Goal: Task Accomplishment & Management: Complete application form

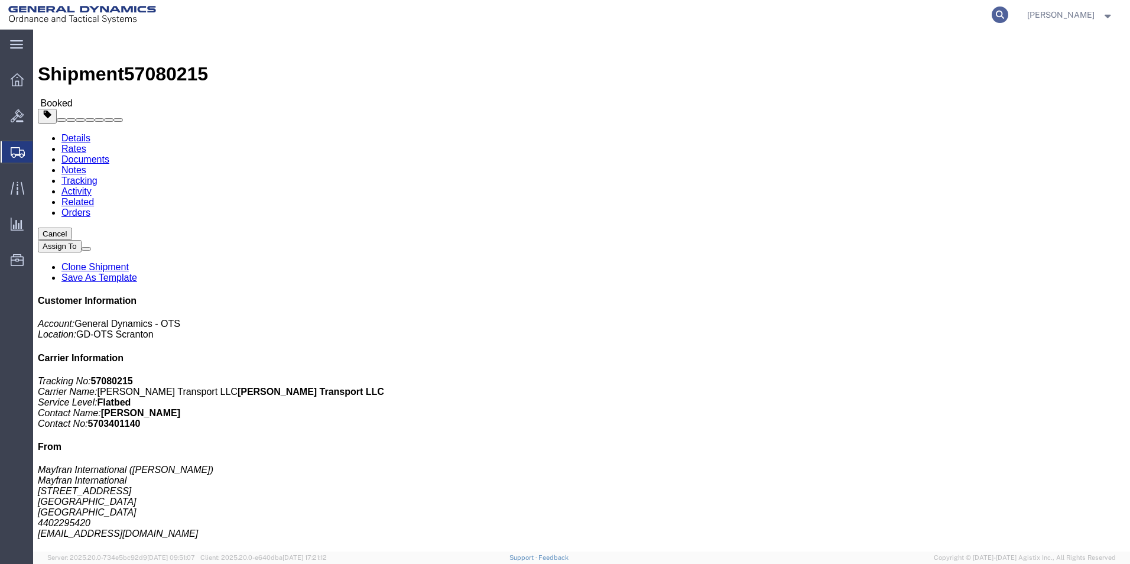
click at [1008, 17] on icon at bounding box center [999, 14] width 17 height 17
paste input "57069532"
type input "57069532"
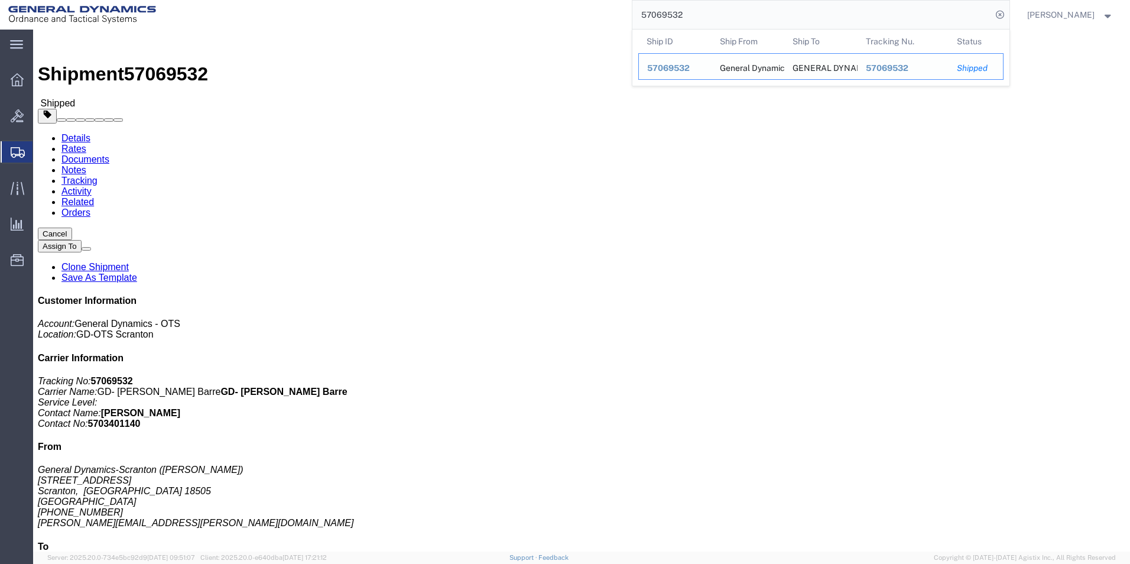
click at [676, 69] on span "57069532" at bounding box center [668, 67] width 43 height 9
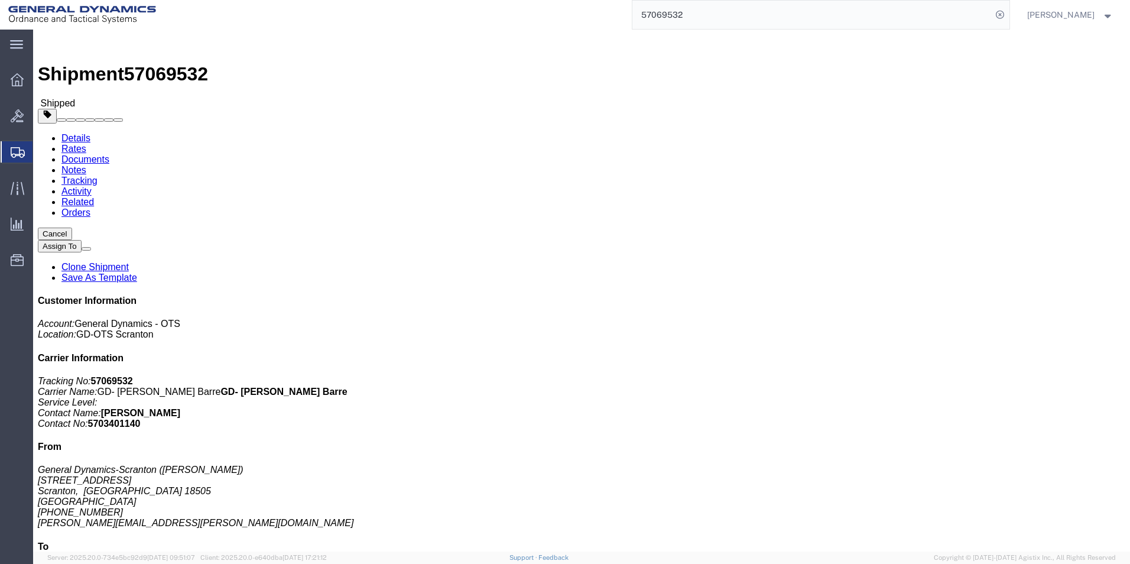
click link "Clone Shipment"
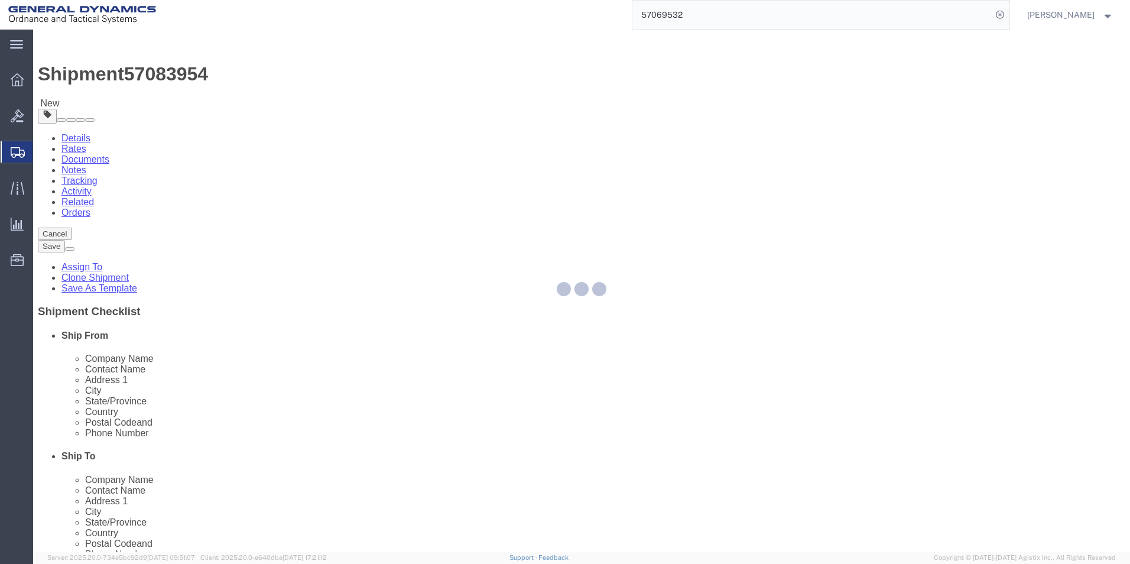
select select
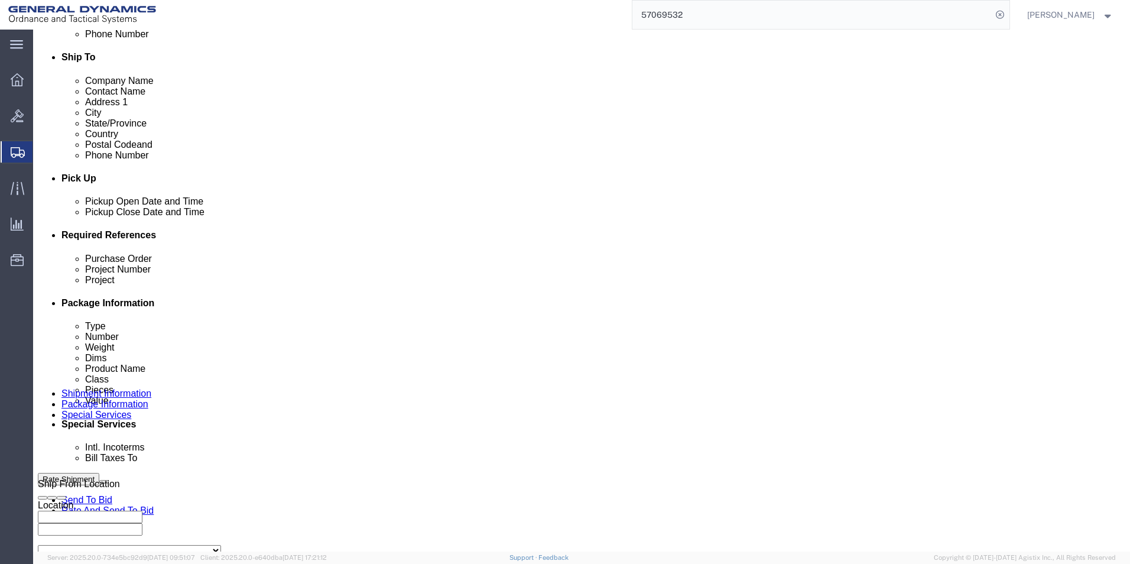
scroll to position [493, 0]
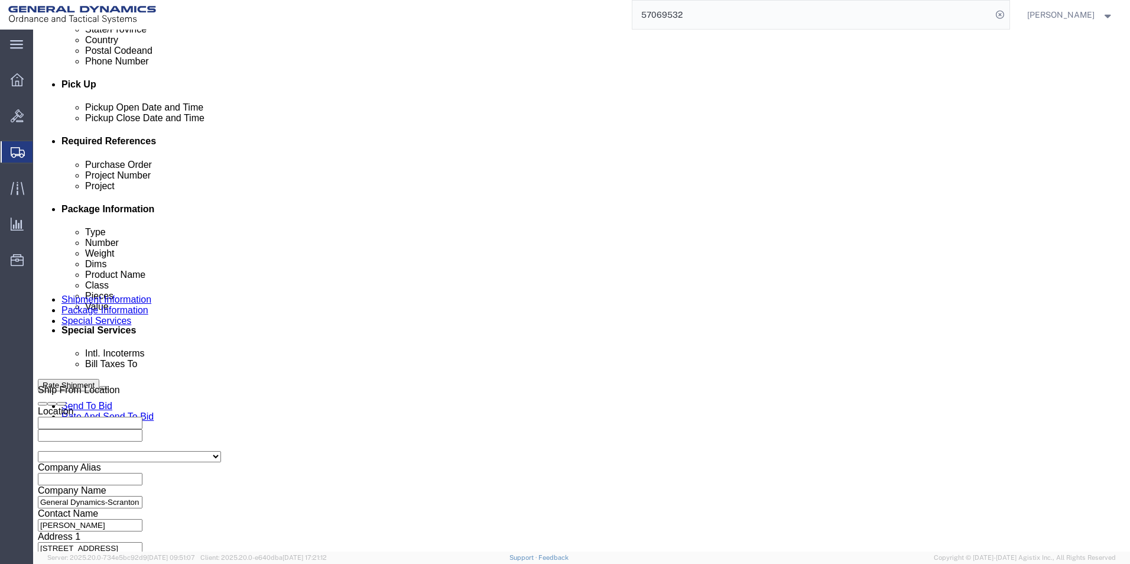
click button "Continue"
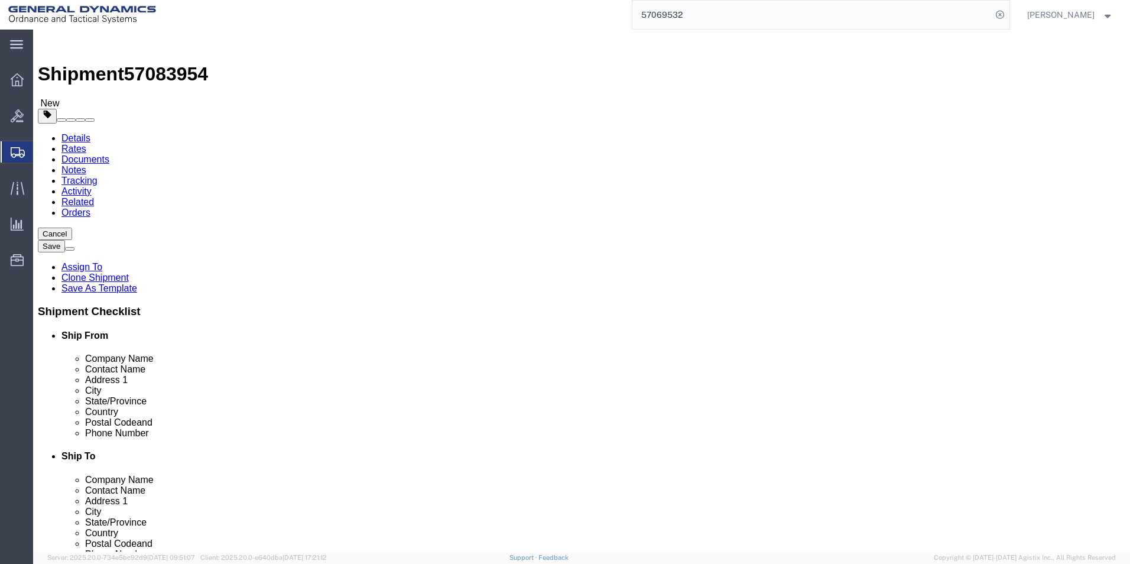
drag, startPoint x: 178, startPoint y: 227, endPoint x: 141, endPoint y: 225, distance: 36.7
click div "Number 6"
type input "8"
drag, startPoint x: 173, startPoint y: 274, endPoint x: 147, endPoint y: 274, distance: 25.4
click div "Weight 24000.00 Select kgs lbs Ship. t°"
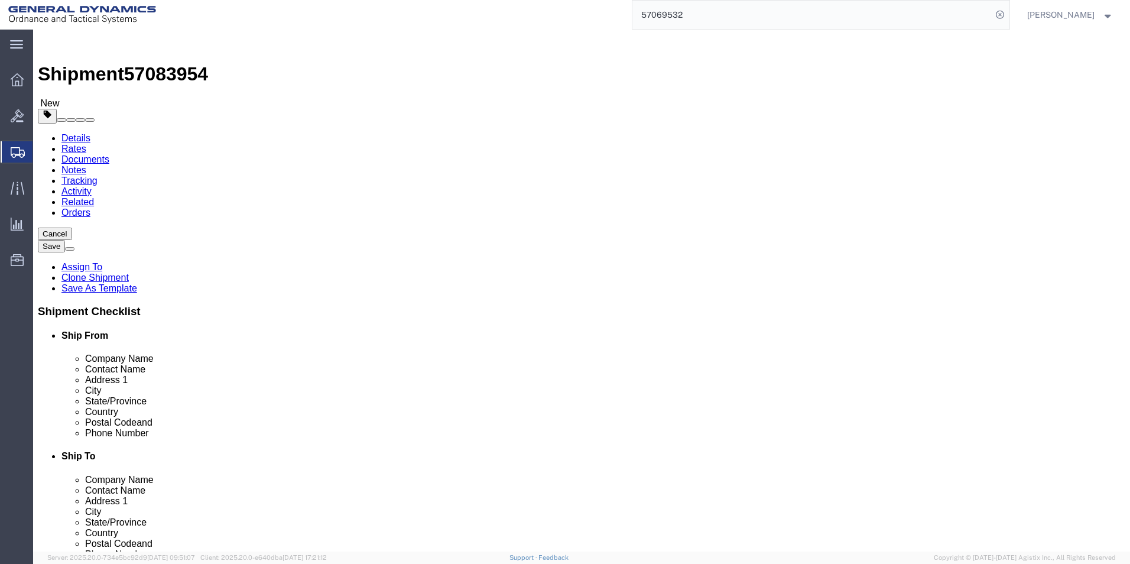
type input "32000.00"
click div "8 x Rack Package Type Select Bale(s) Basket(s) Bolt(s) Bottle(s) Buckets Bulk B…"
click div "Pieces: 240.00 Each Total value: 75949.35 USD"
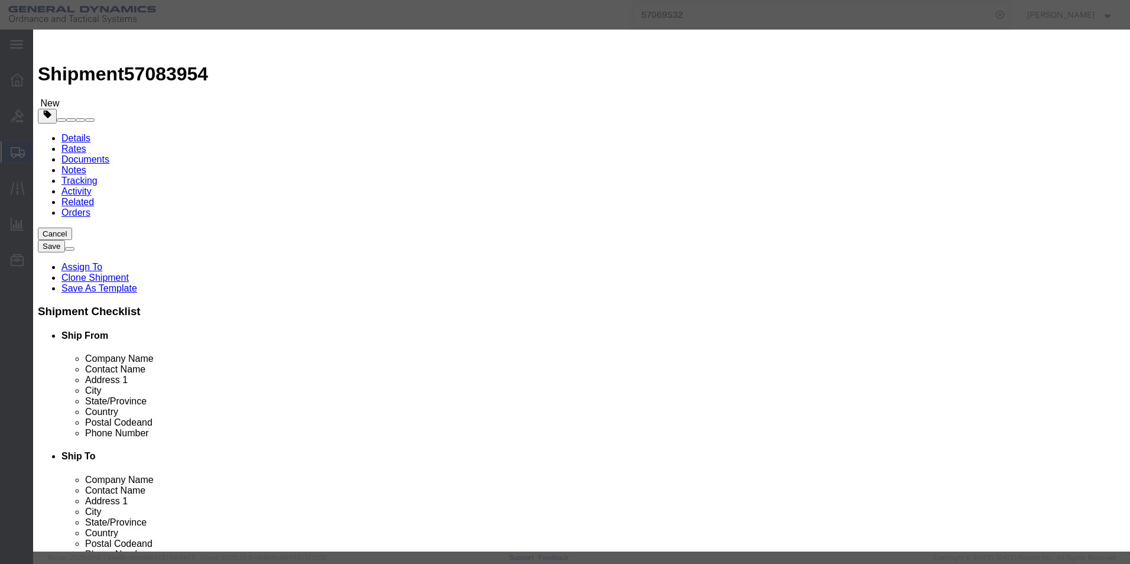
click input "240.00"
drag, startPoint x: 360, startPoint y: 113, endPoint x: 335, endPoint y: 113, distance: 25.4
click div "240.00"
type input "320.00"
type input "101265.8"
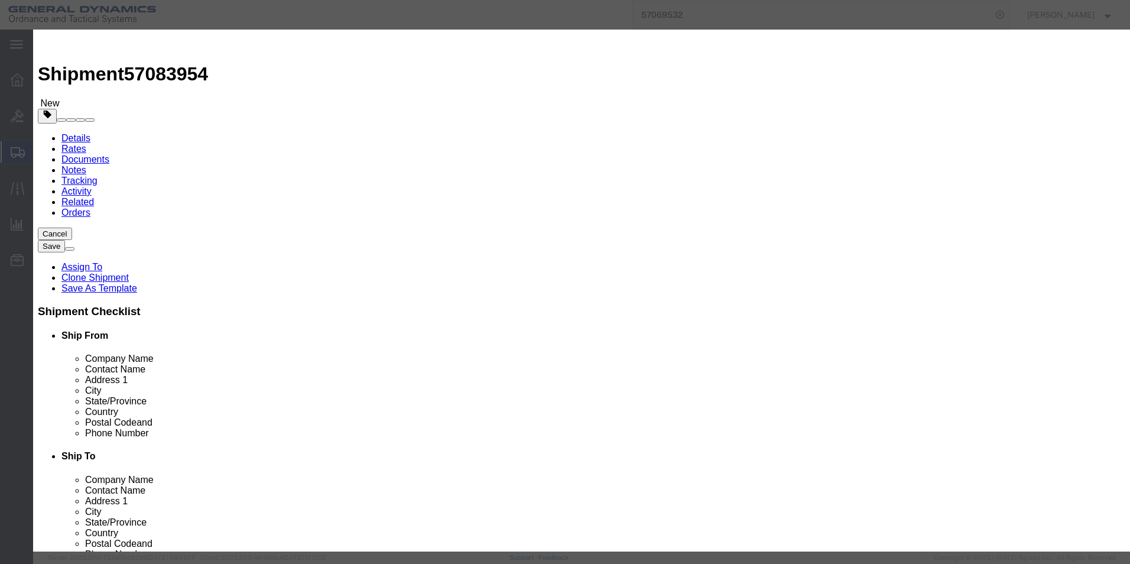
click button "Save & Close"
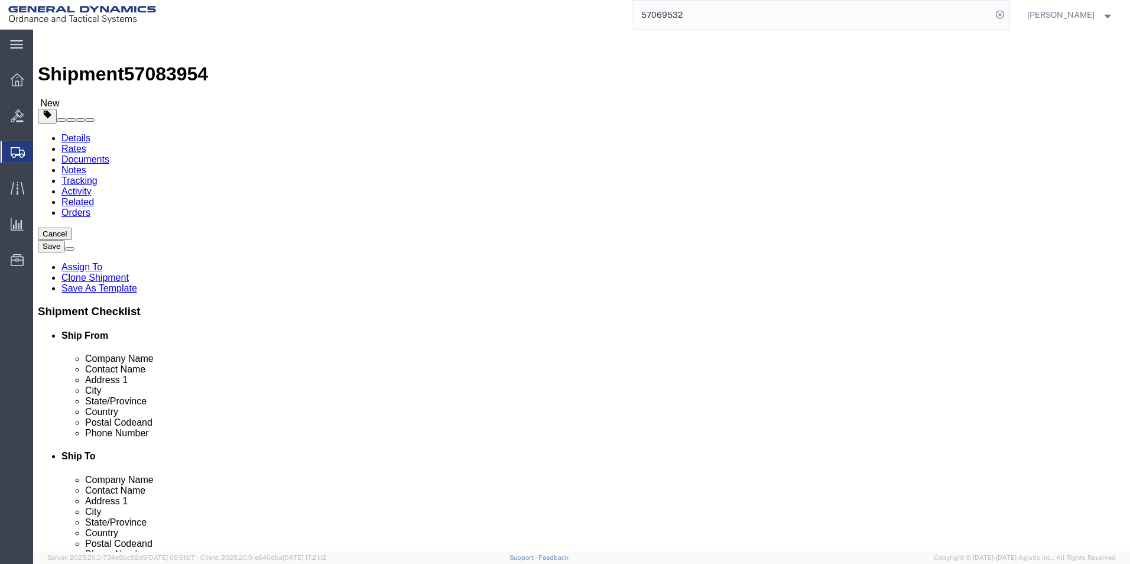
click div "Pieces: 320.00 Each Total value: 101265.80 USD"
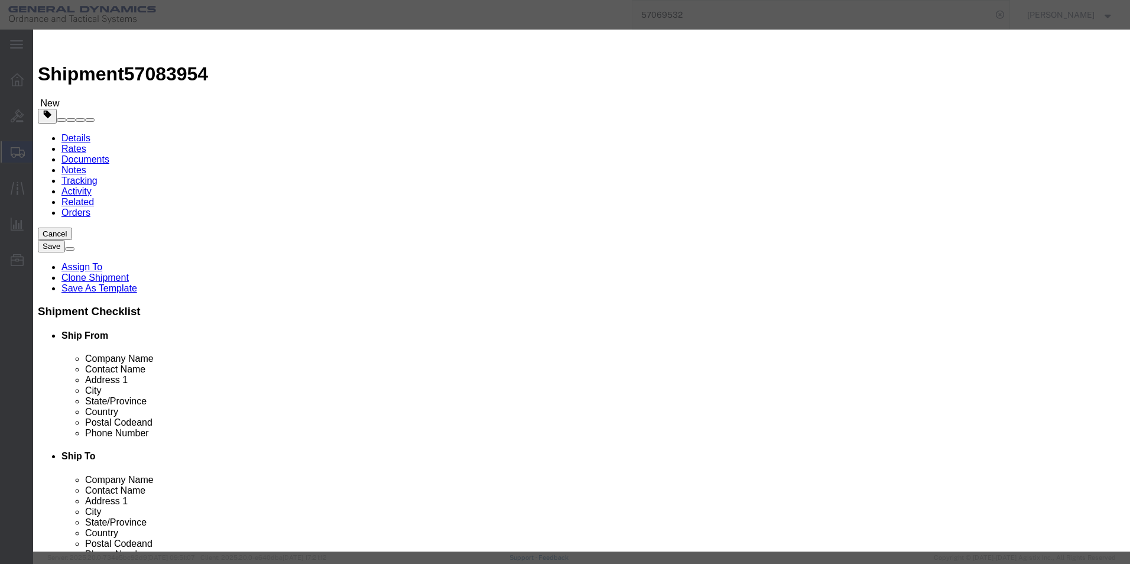
drag, startPoint x: 754, startPoint y: 93, endPoint x: 792, endPoint y: 93, distance: 37.8
click textarea "HT PARTS. HEAT# T4251-1"
type textarea "HT PARTS. HEAT# T4295-1"
click button "Save & Close"
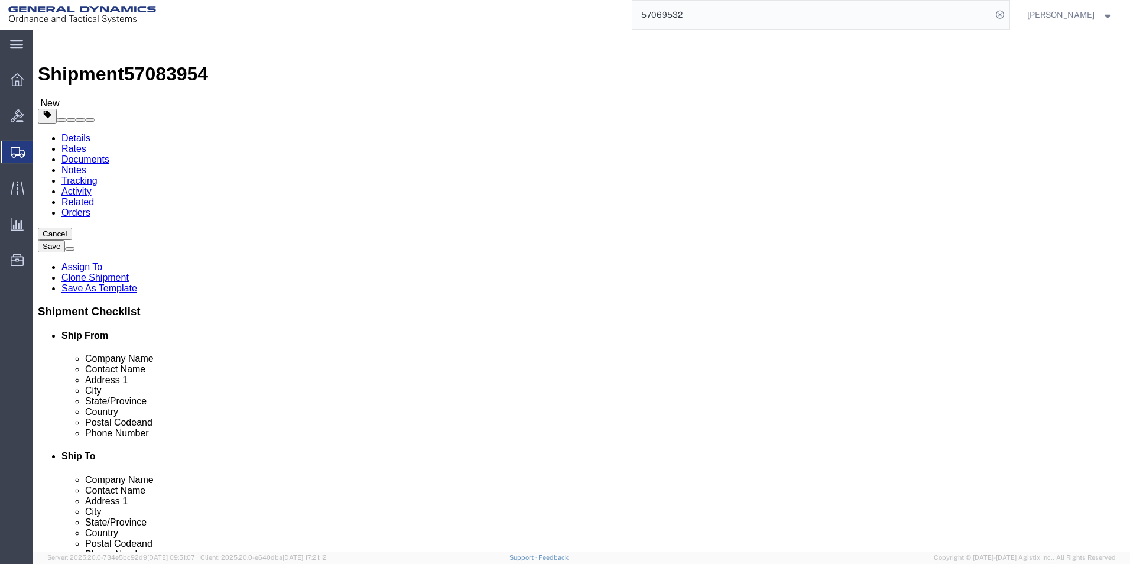
click button "Continue"
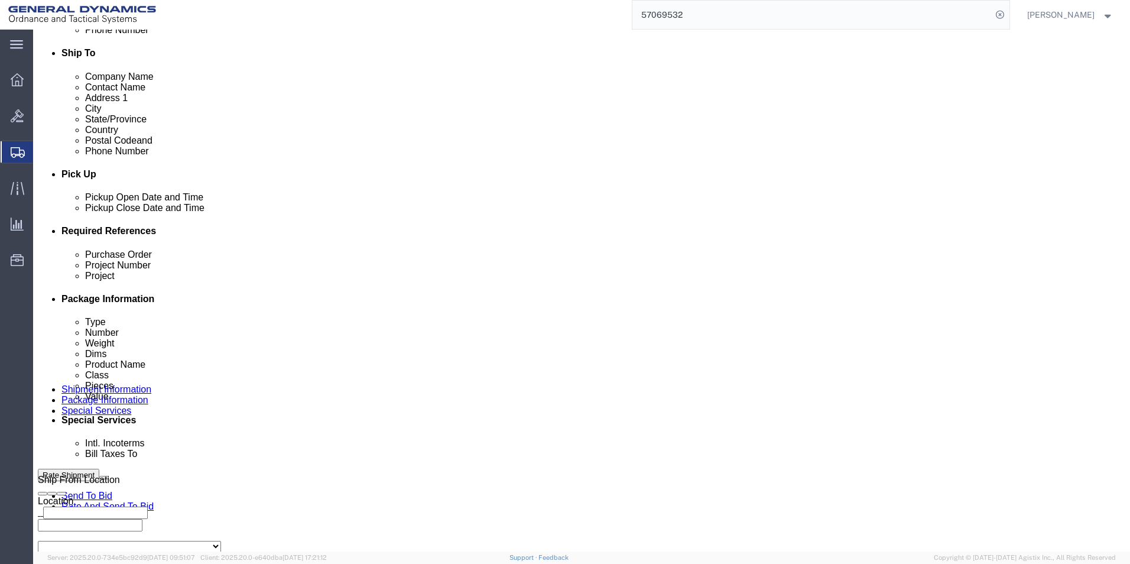
scroll to position [414, 0]
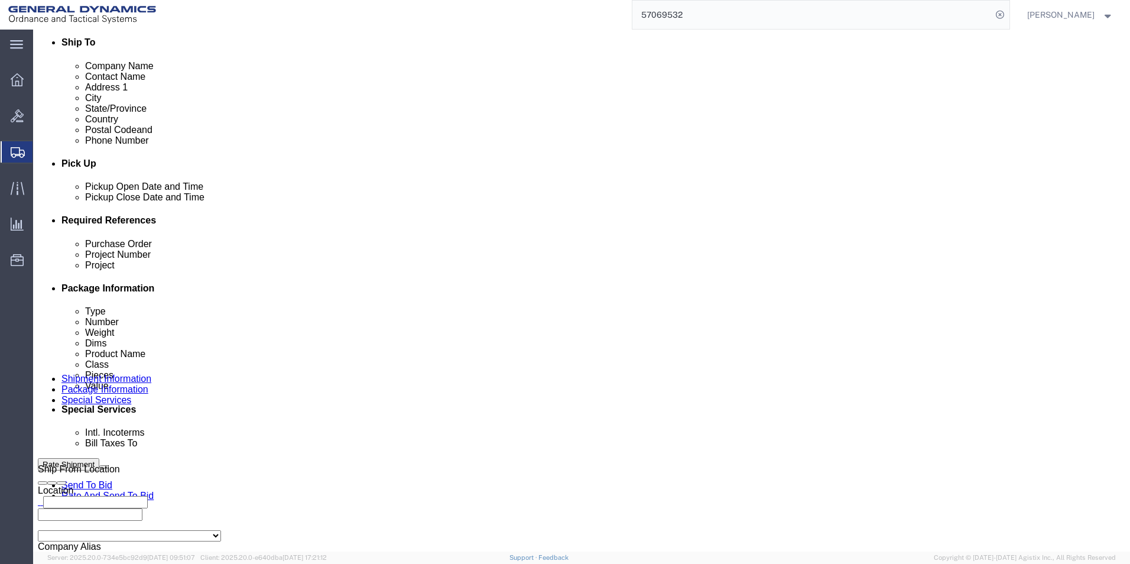
click select "Select Recipient Account Sender/Shipper Third Party Account"
select select "SHIP"
click select "Select Recipient Account Sender/Shipper Third Party Account"
click div "Billing Location Select Select My Profile Location GD-OTS [GEOGRAPHIC_DATA] (Co…"
click button "Rate Shipment"
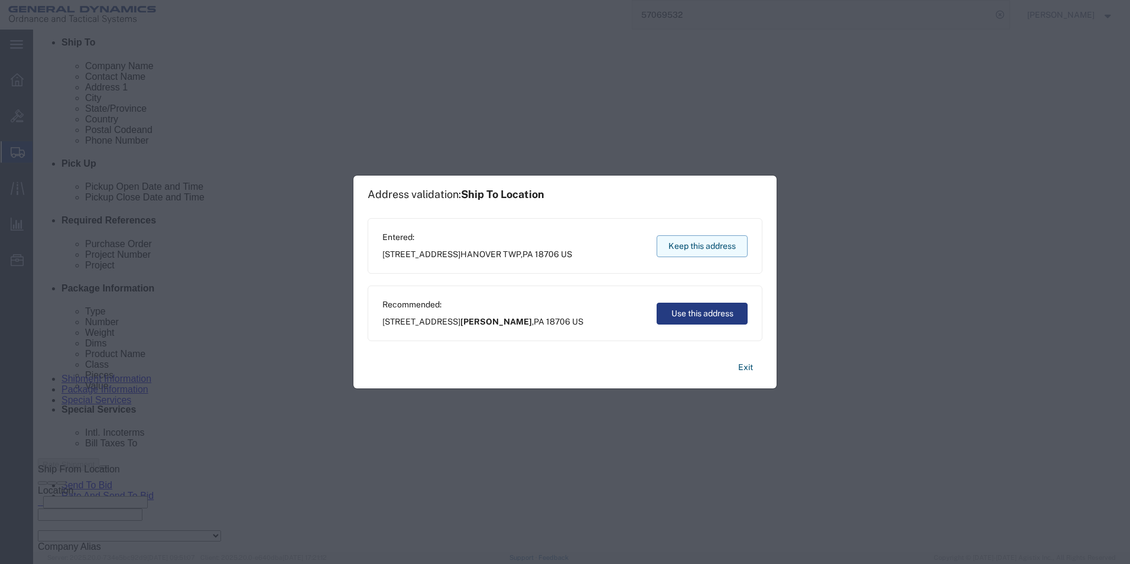
click at [709, 251] on button "Keep this address" at bounding box center [701, 246] width 91 height 22
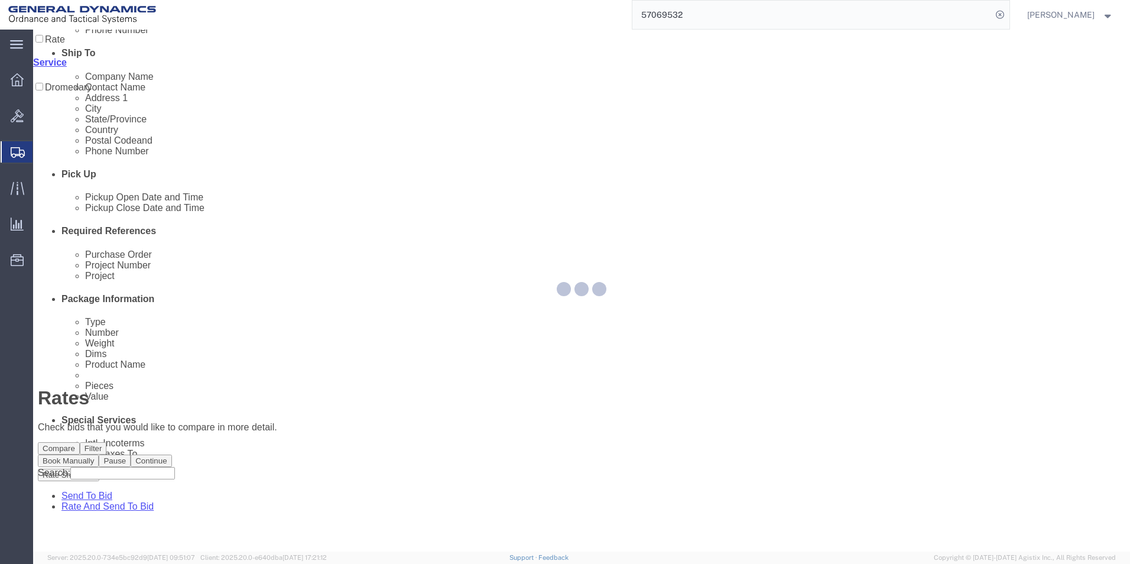
scroll to position [0, 0]
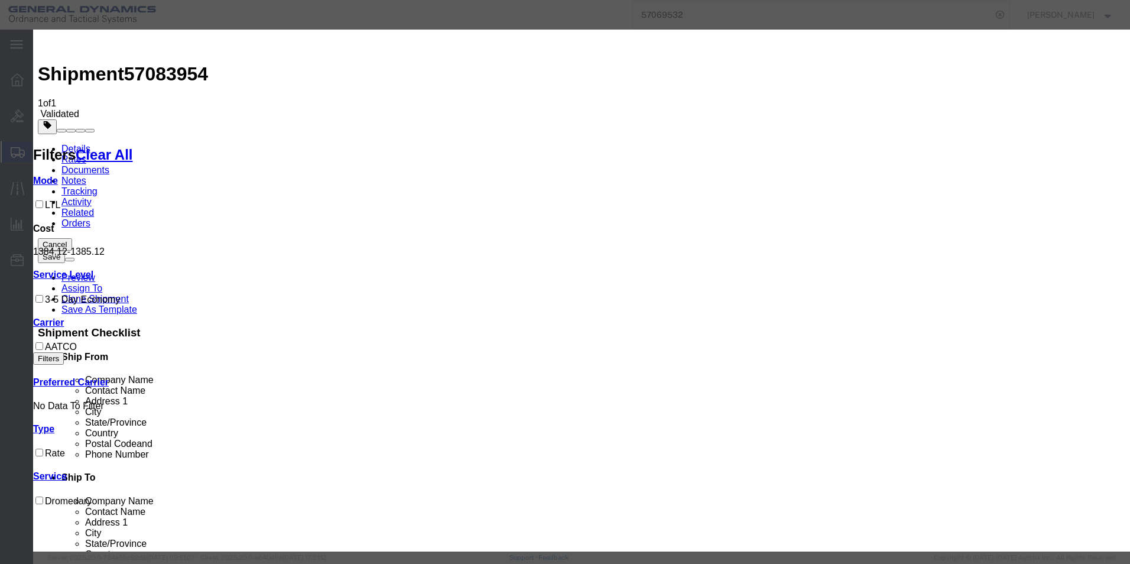
select select "16394"
select select "32203"
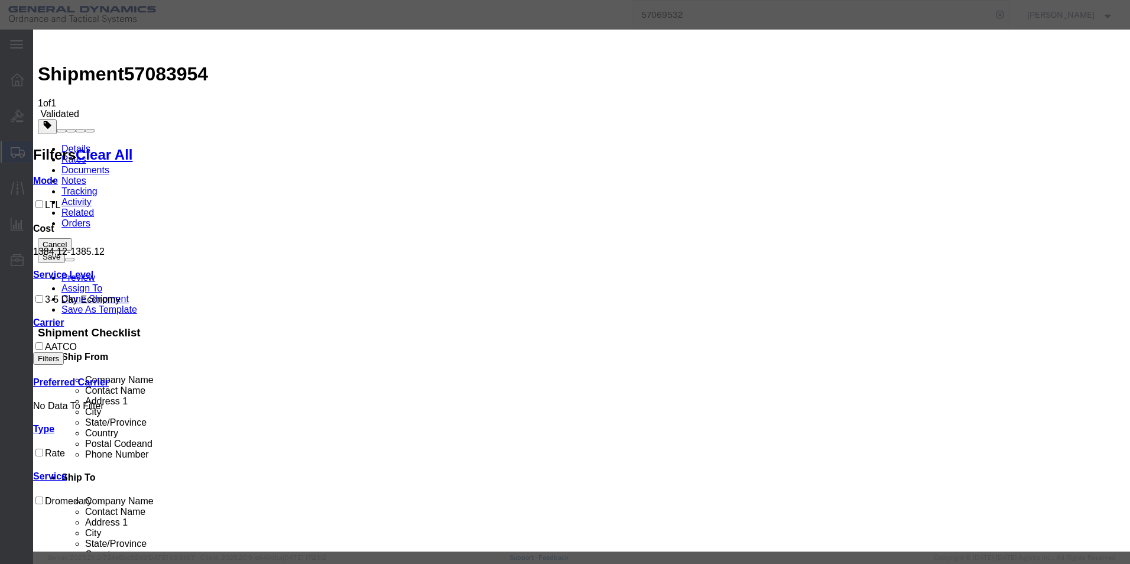
type input "57083954"
type input "[PERSON_NAME]"
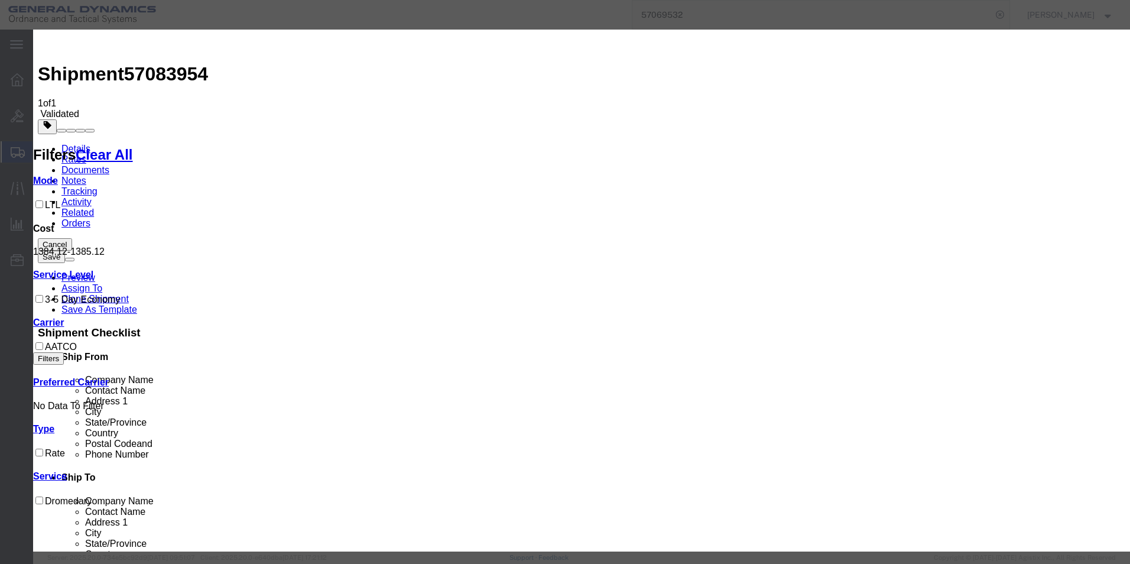
type input "5703401140"
select select "1400"
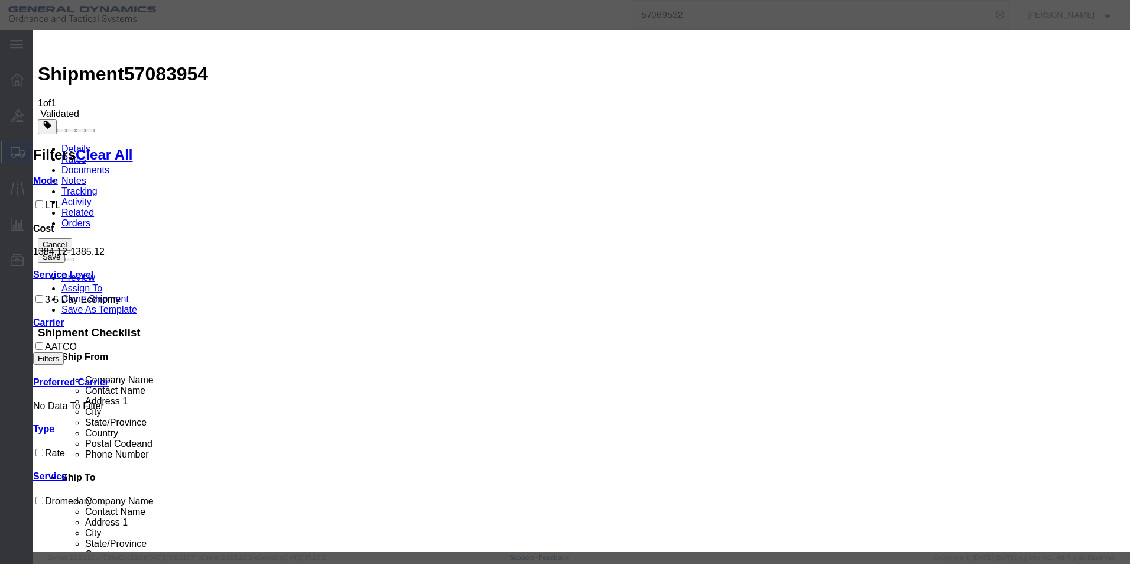
select select "PICKEDUP"
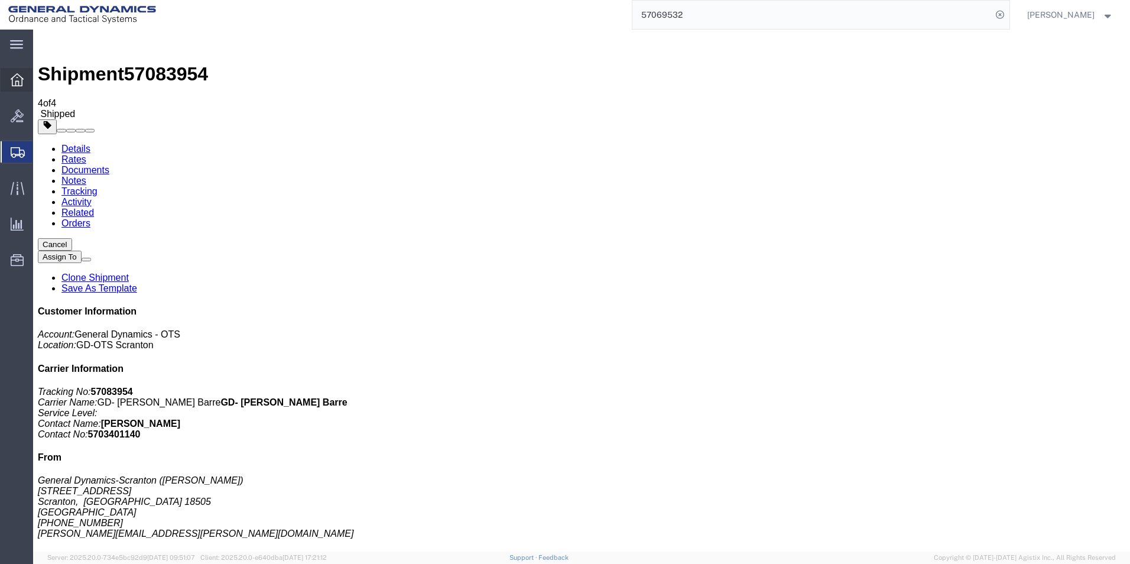
click at [28, 79] on div at bounding box center [17, 80] width 33 height 24
